Goal: Task Accomplishment & Management: Manage account settings

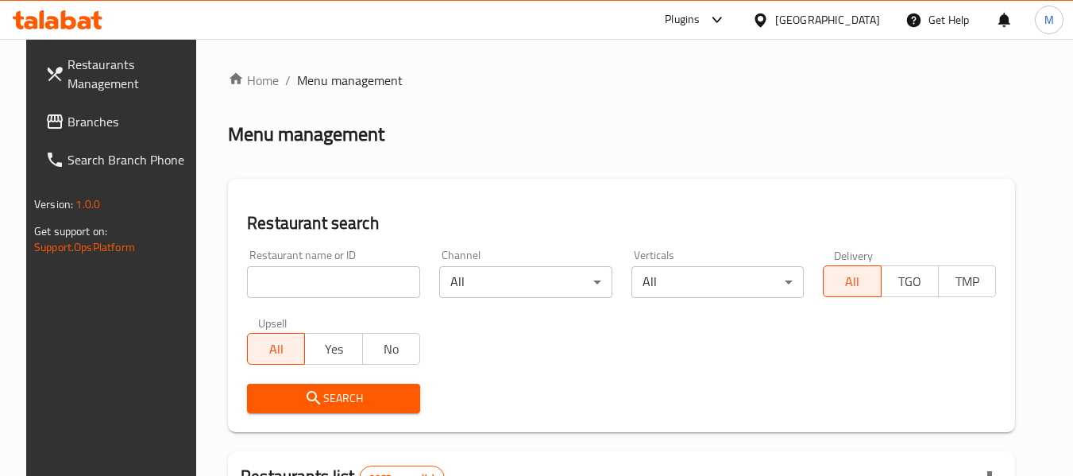
click at [769, 21] on icon at bounding box center [760, 20] width 17 height 17
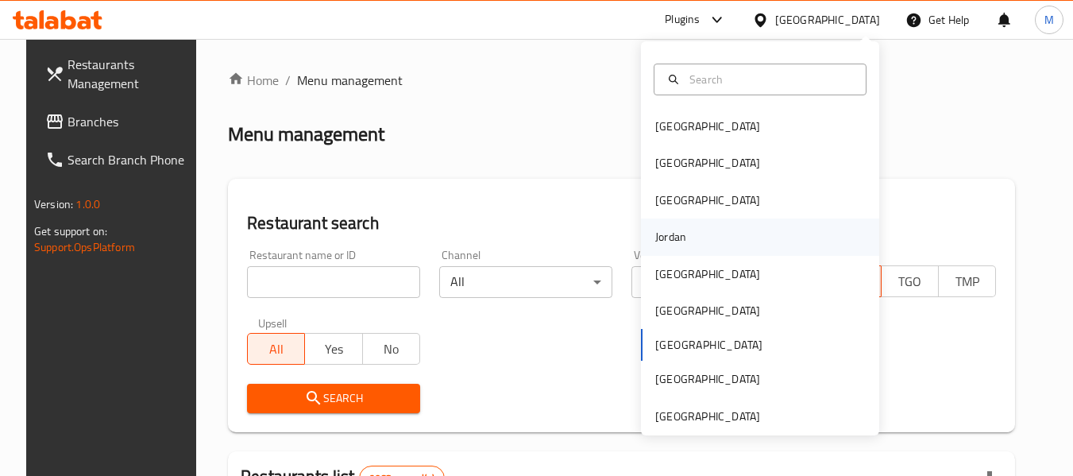
click at [678, 234] on div "Jordan" at bounding box center [671, 236] width 56 height 37
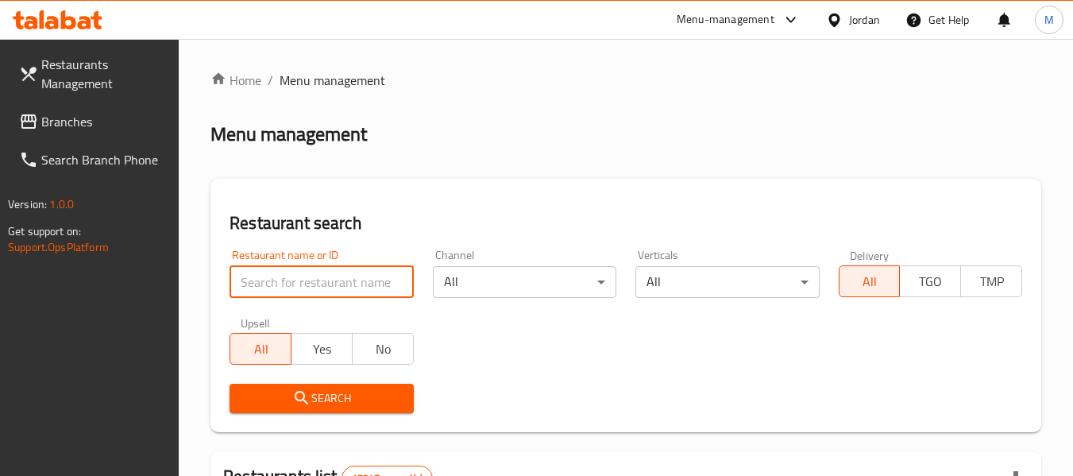
click at [269, 282] on input "search" at bounding box center [321, 282] width 183 height 32
paste input "درينك"
type input "درينك"
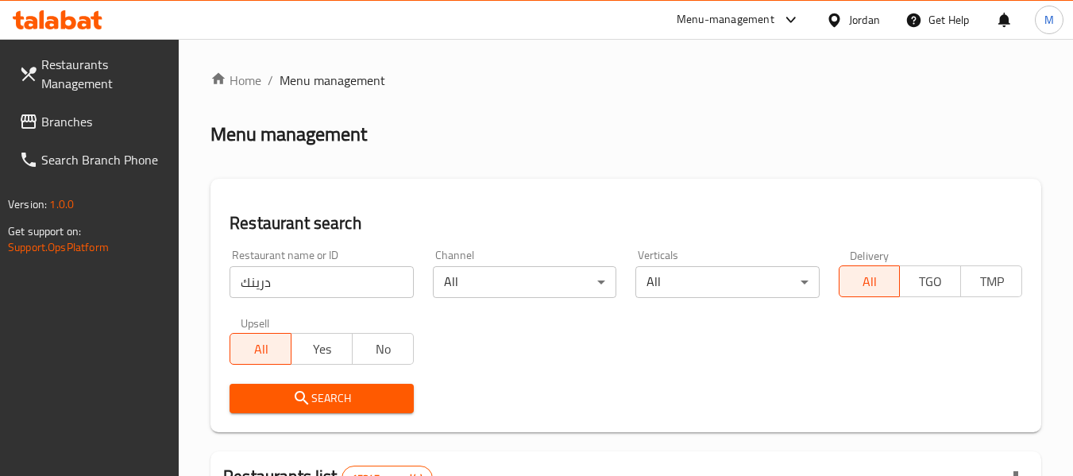
click at [357, 396] on span "Search" at bounding box center [321, 398] width 158 height 20
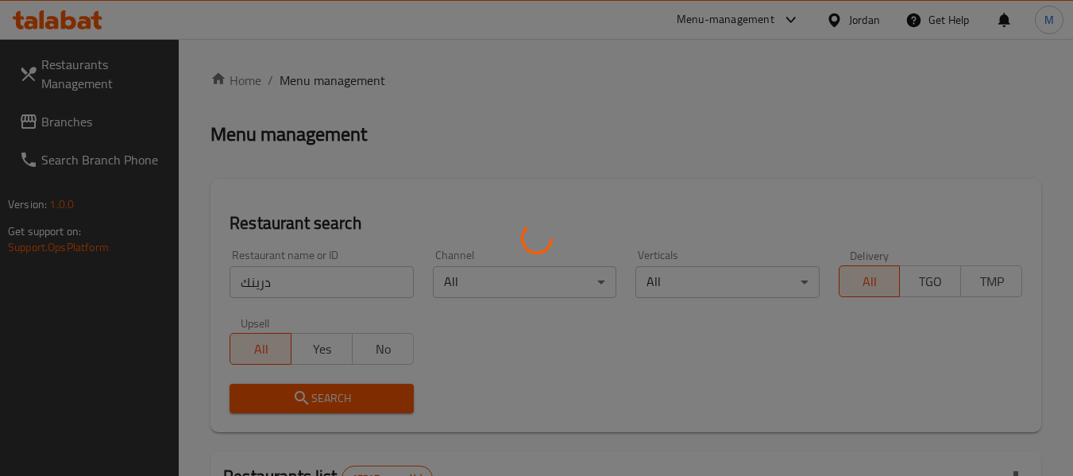
click at [357, 397] on div at bounding box center [536, 238] width 1073 height 476
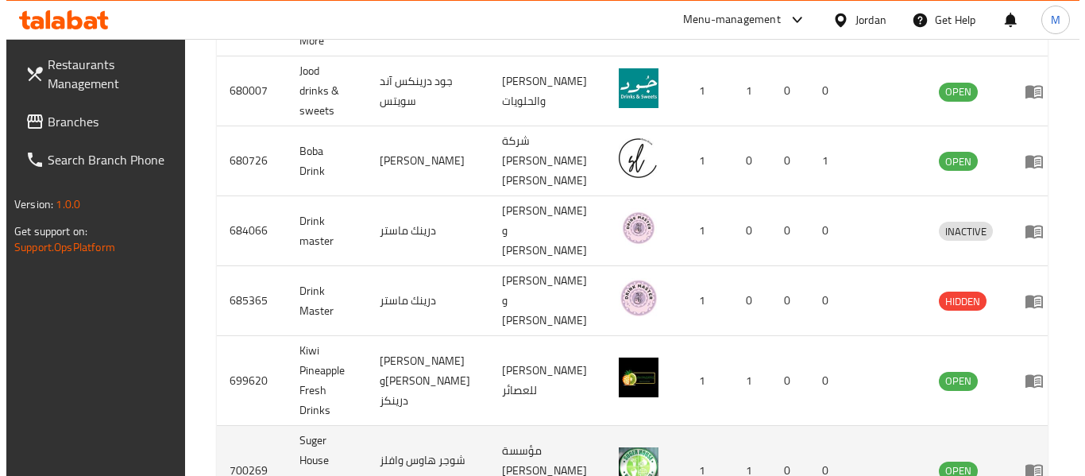
scroll to position [808, 0]
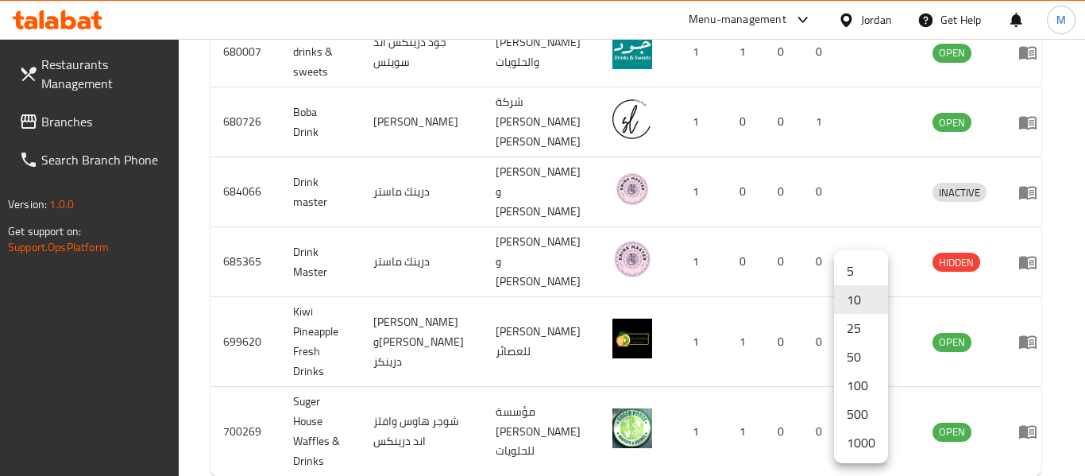
click at [869, 442] on li "1000" at bounding box center [861, 442] width 54 height 29
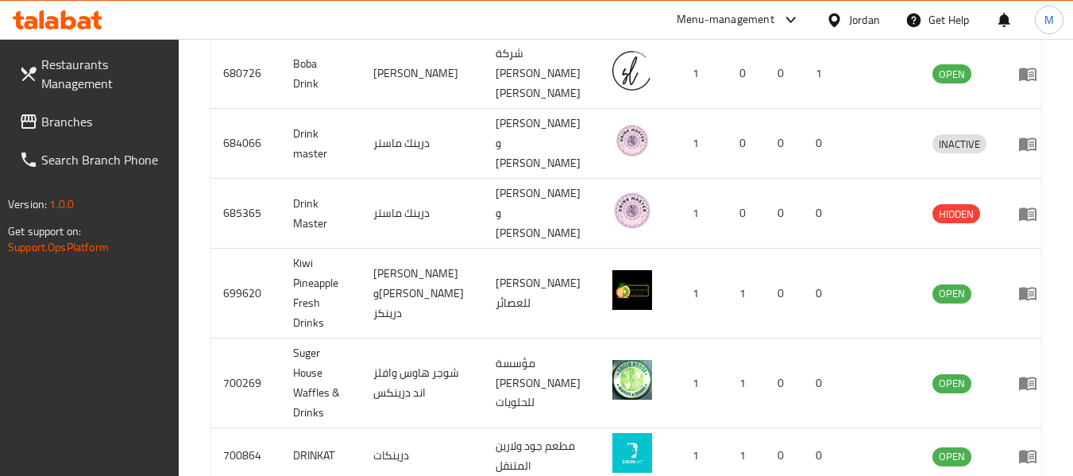
scroll to position [921, 0]
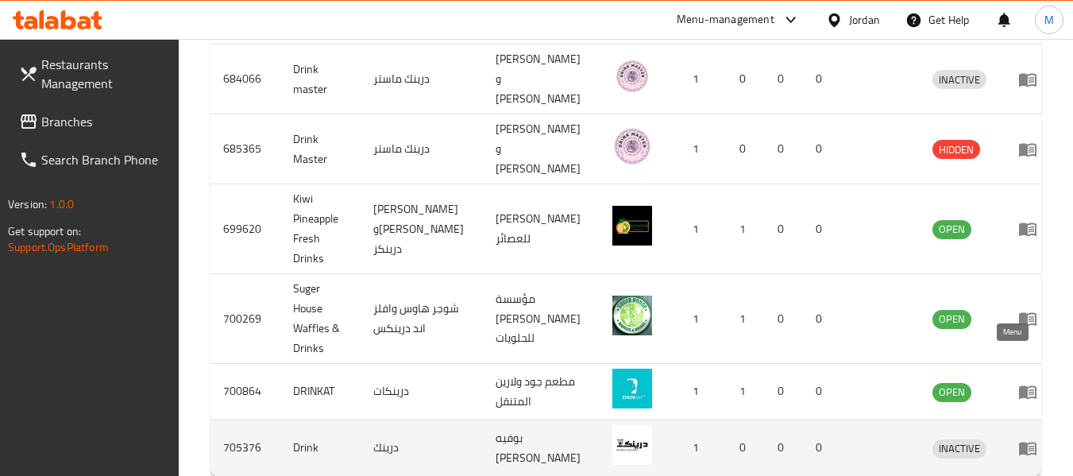
click at [1018, 438] on icon "enhanced table" at bounding box center [1027, 447] width 19 height 19
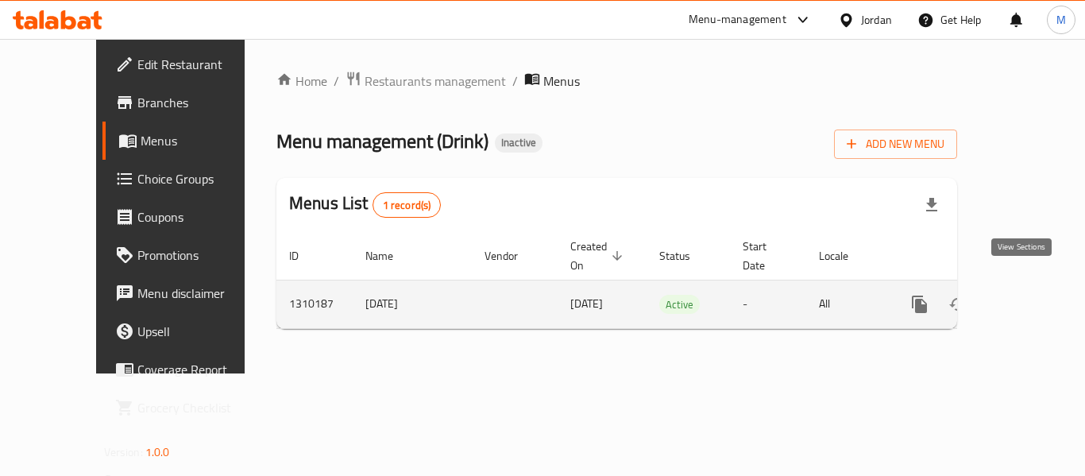
click at [1025, 295] on icon "enhanced table" at bounding box center [1034, 304] width 19 height 19
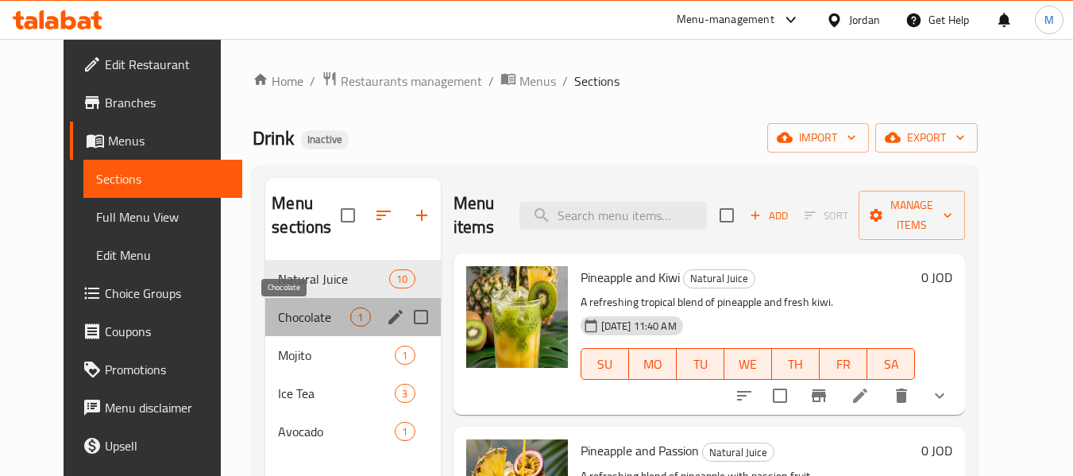
click at [298, 311] on span "Chocolate" at bounding box center [314, 316] width 72 height 19
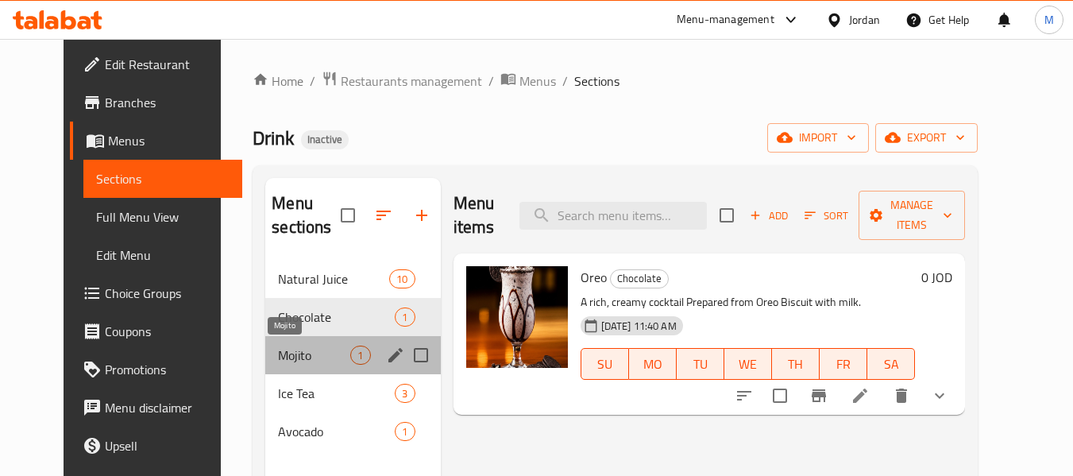
click at [278, 352] on span "Mojito" at bounding box center [314, 355] width 72 height 19
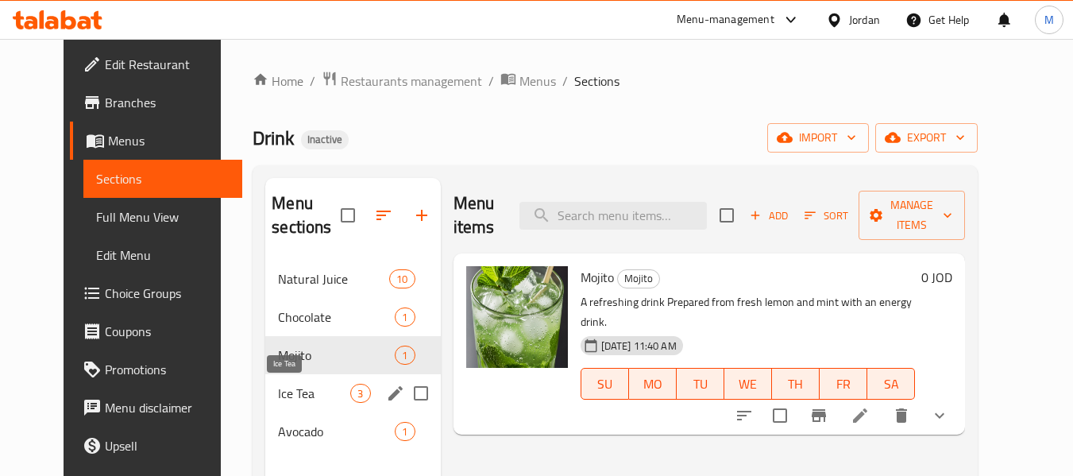
click at [278, 388] on span "Ice Tea" at bounding box center [314, 393] width 72 height 19
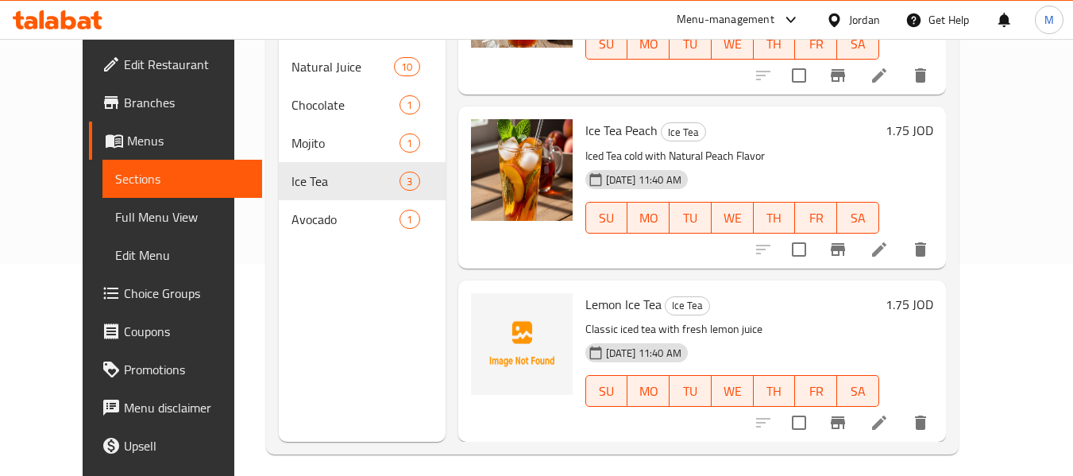
scroll to position [222, 0]
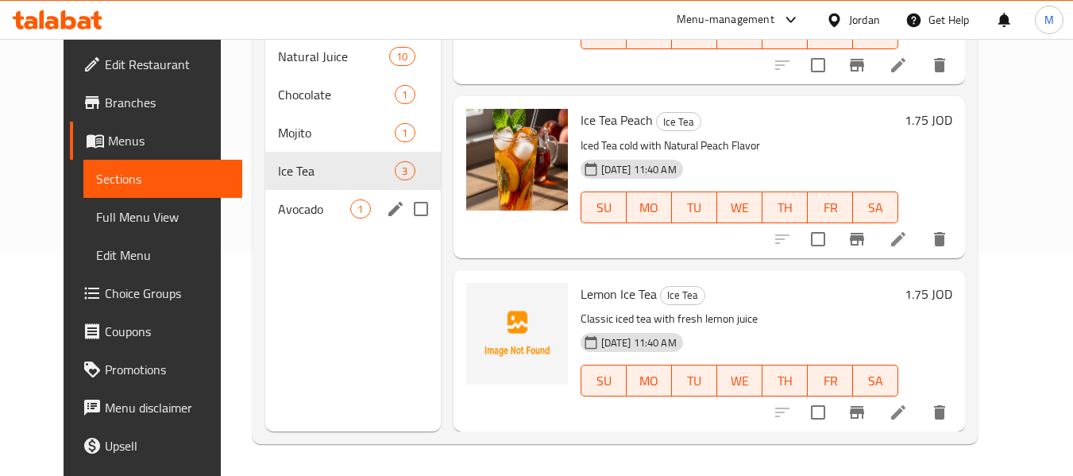
click at [294, 203] on span "Avocado" at bounding box center [314, 208] width 72 height 19
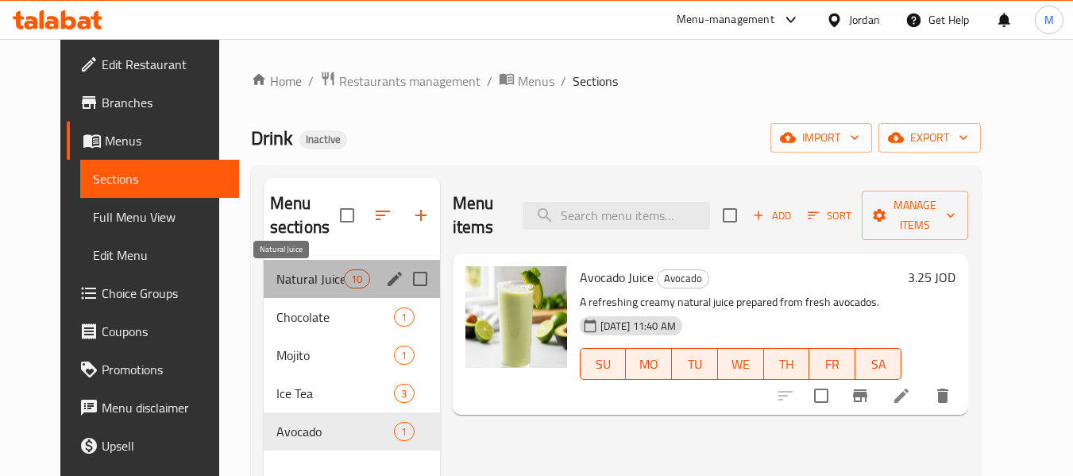
click at [283, 283] on span "Natural Juice" at bounding box center [310, 278] width 68 height 19
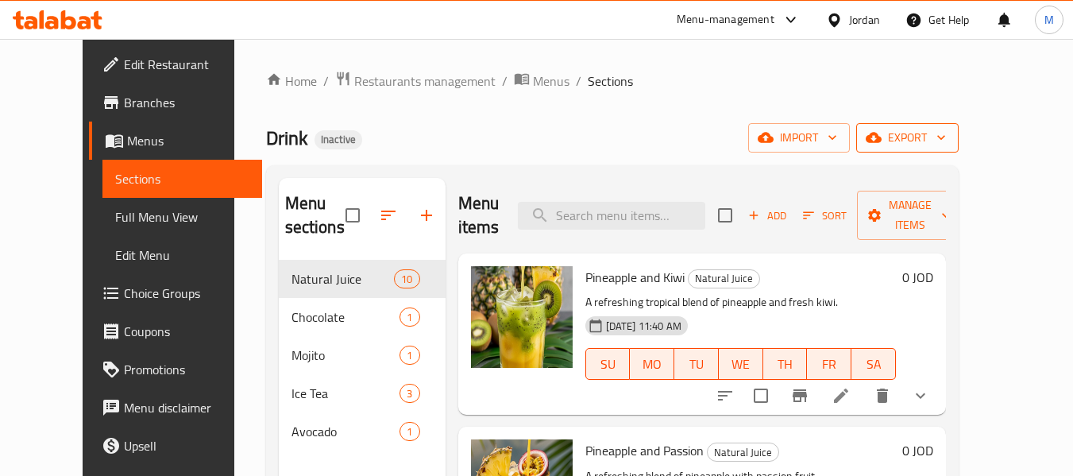
click at [959, 124] on button "export" at bounding box center [907, 137] width 102 height 29
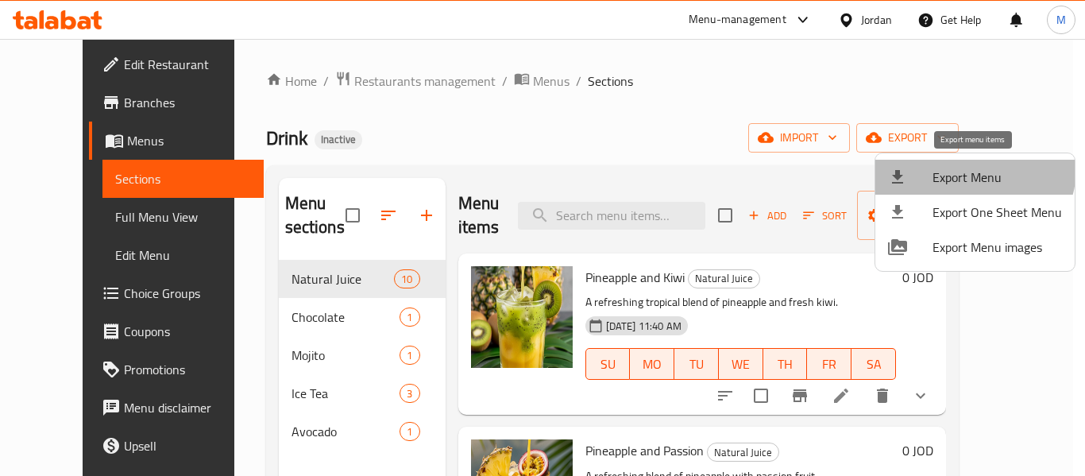
click at [969, 168] on span "Export Menu" at bounding box center [997, 177] width 129 height 19
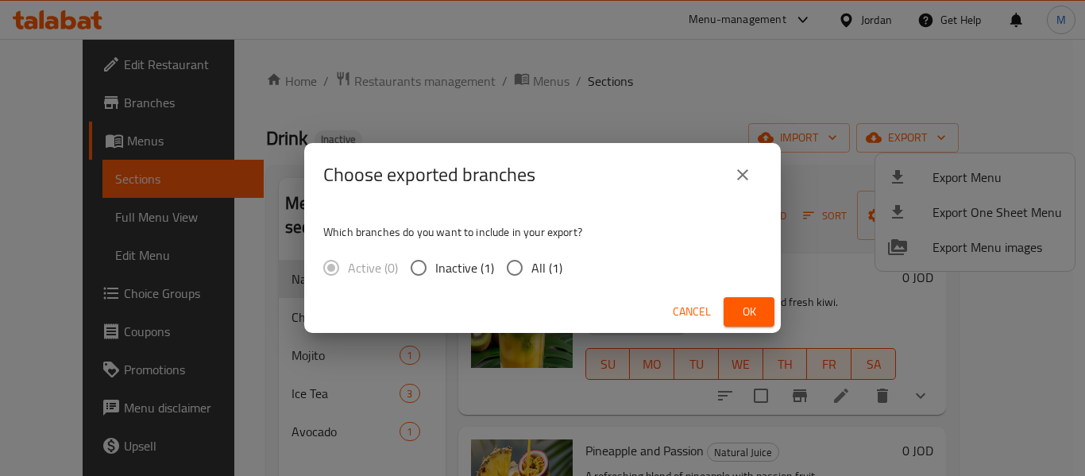
click at [542, 276] on span "All (1)" at bounding box center [546, 267] width 31 height 19
click at [531, 276] on input "All (1)" at bounding box center [514, 267] width 33 height 33
radio input "true"
click at [762, 319] on button "Ok" at bounding box center [749, 311] width 51 height 29
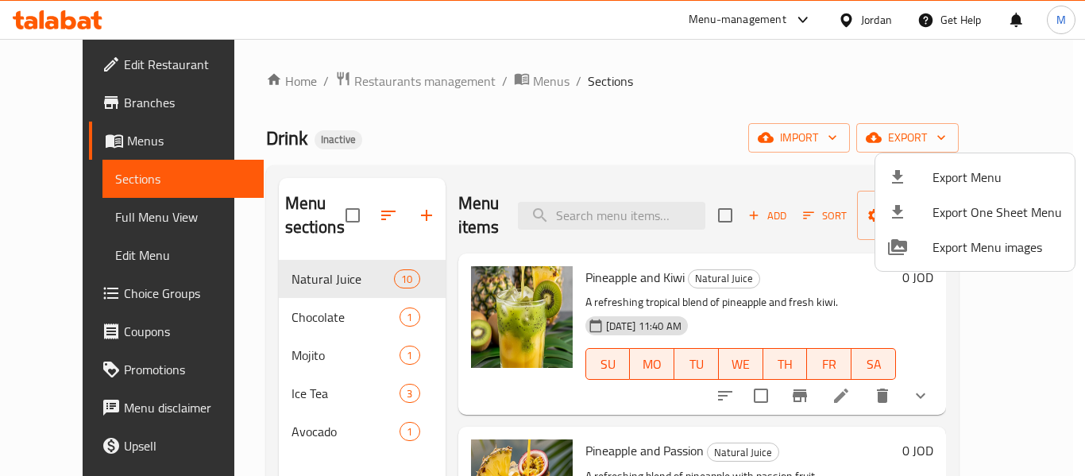
click at [91, 63] on div at bounding box center [542, 238] width 1085 height 476
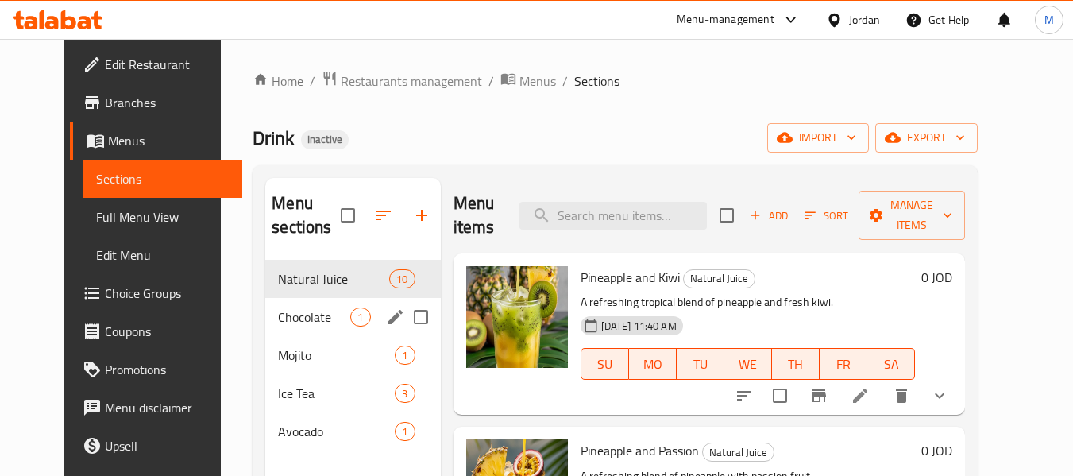
click at [278, 310] on span "Chocolate" at bounding box center [314, 316] width 72 height 19
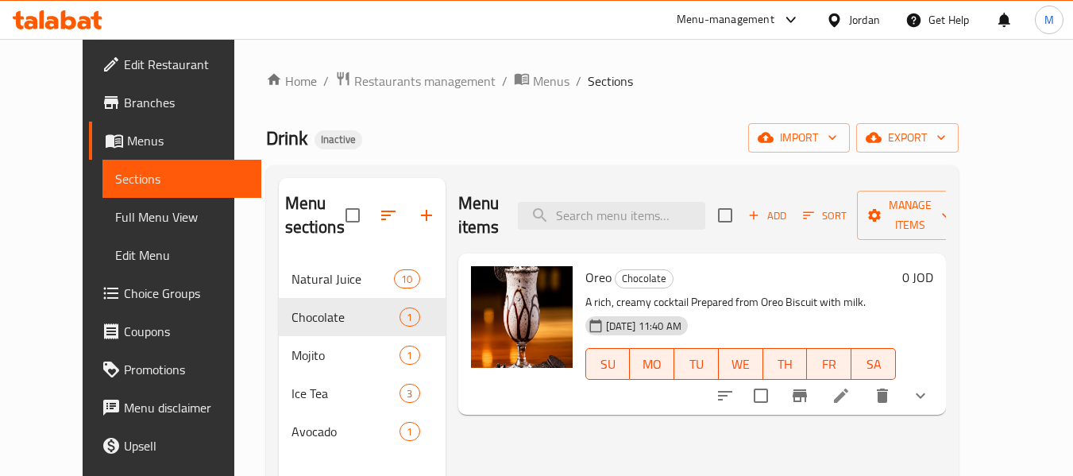
click at [124, 67] on span "Edit Restaurant" at bounding box center [187, 64] width 126 height 19
